Goal: Task Accomplishment & Management: Manage account settings

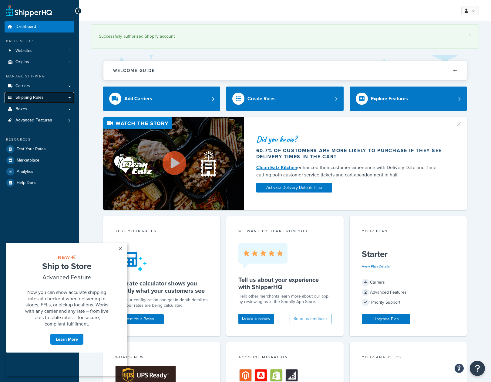
click at [42, 95] on span "Shipping Rules" at bounding box center [29, 97] width 28 height 5
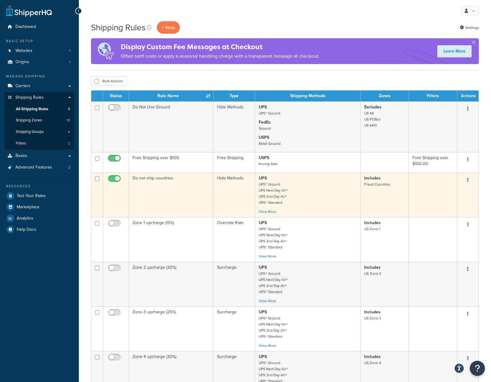
click at [374, 191] on td "Includes Fraud Countries" at bounding box center [385, 194] width 48 height 45
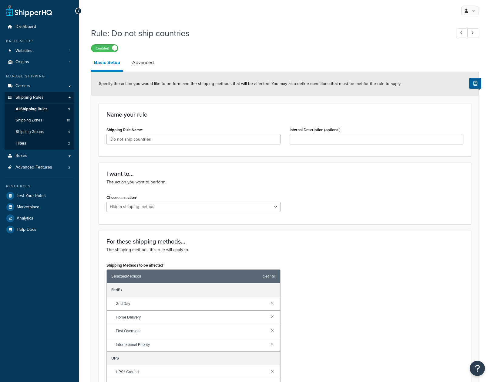
select select "HIDE"
click at [46, 119] on link "Shipping Zones 10" at bounding box center [40, 120] width 70 height 11
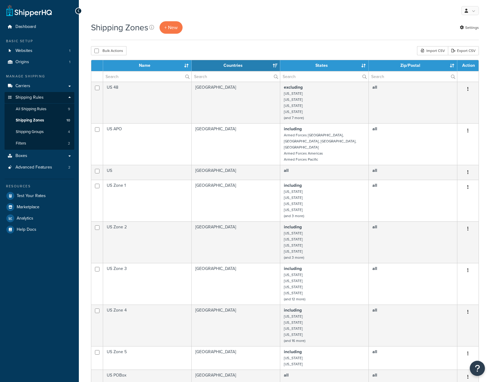
select select "15"
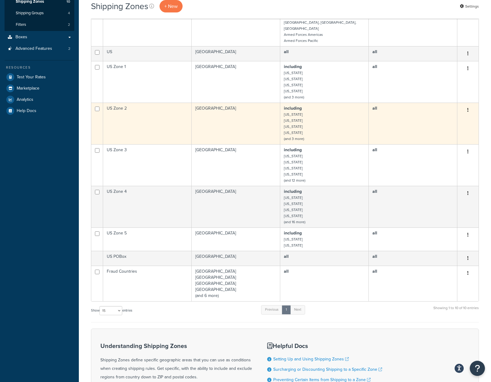
scroll to position [121, 0]
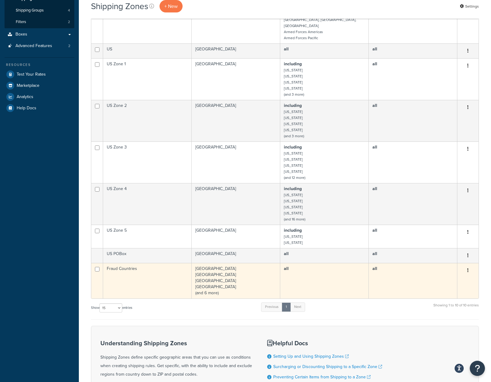
click at [238, 281] on td "Belarus China Kazakhstan Kyrgyzstan (and 6 more)" at bounding box center [236, 281] width 89 height 36
